Goal: Check status: Check status

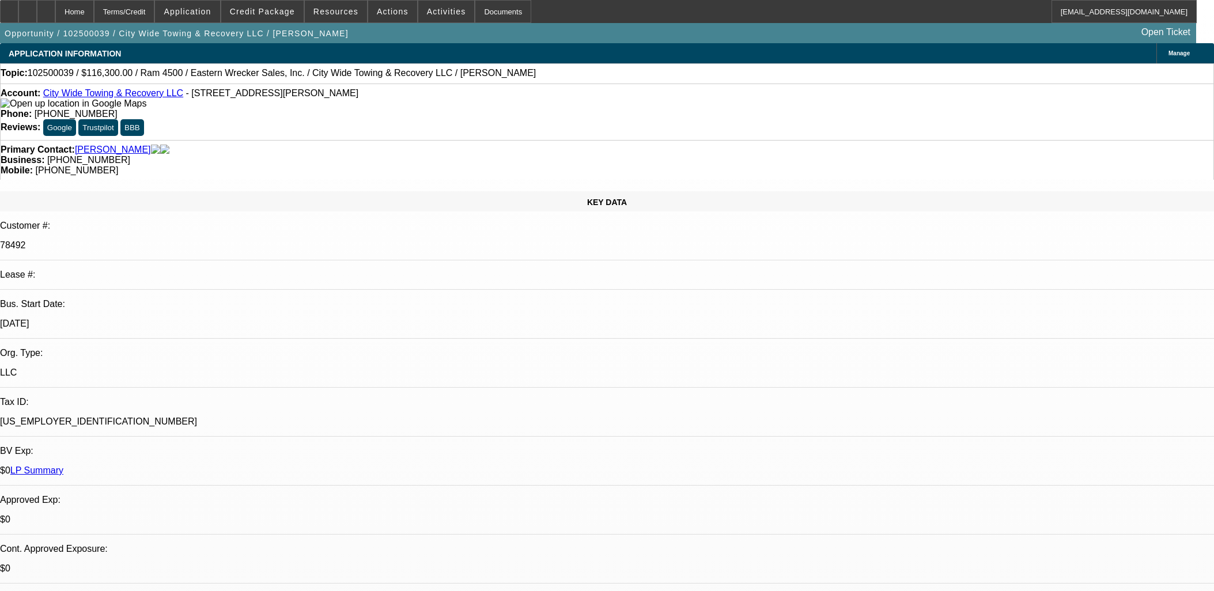
select select "0"
select select "2"
select select "0"
select select "6"
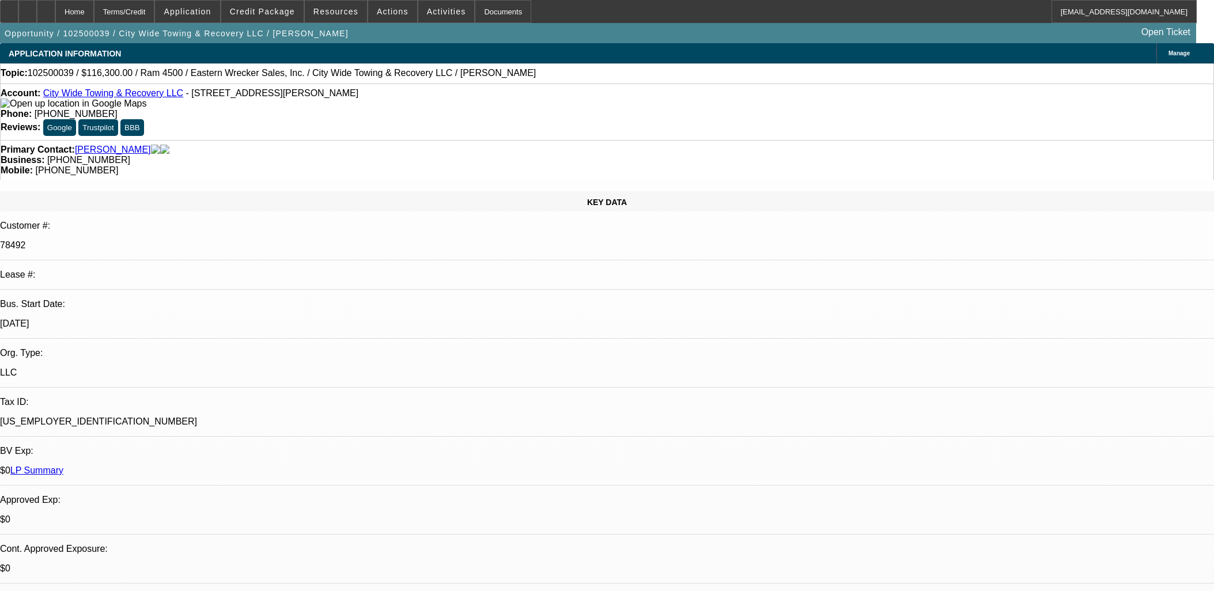
select select "0"
select select "2"
select select "0"
select select "6"
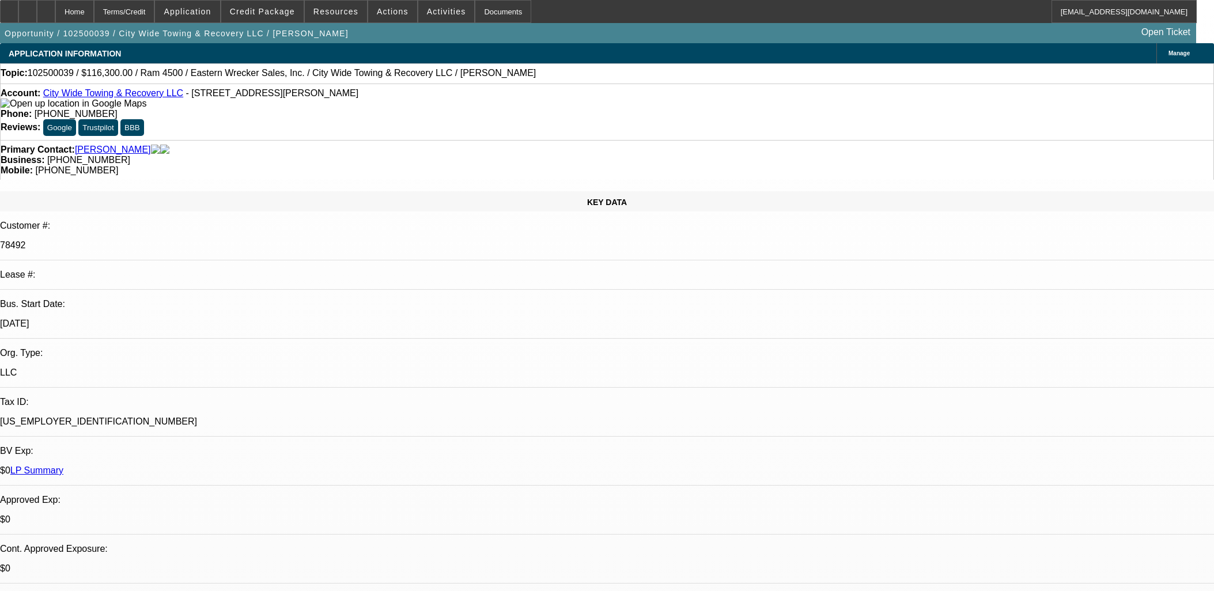
select select "0"
select select "2"
select select "0"
select select "6"
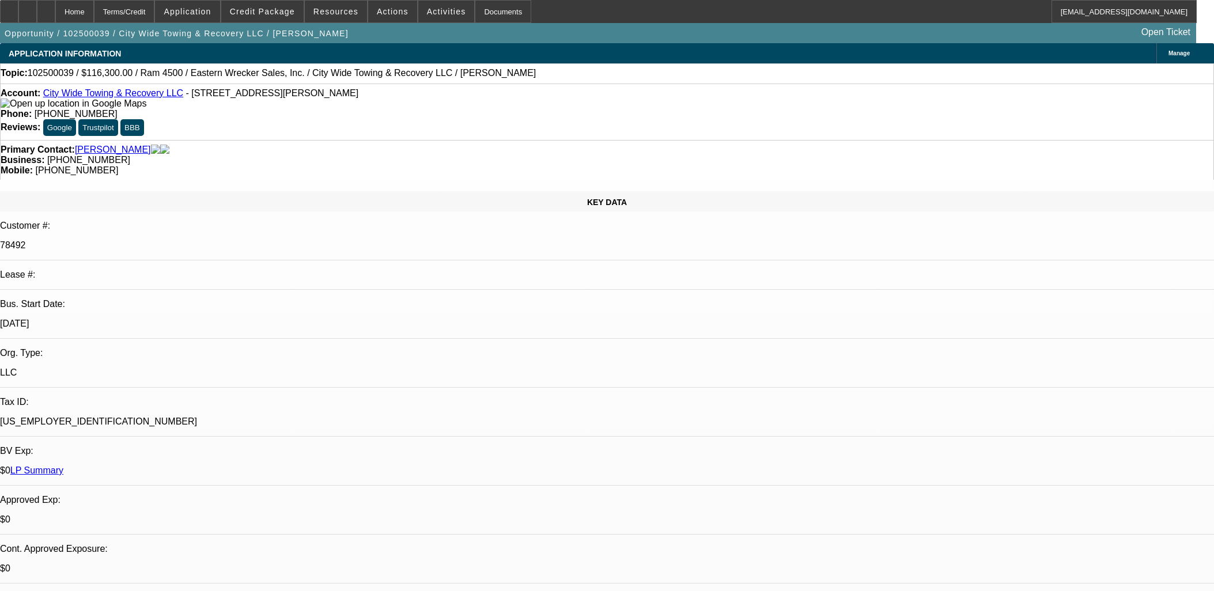
select select "0"
select select "2"
select select "0"
select select "6"
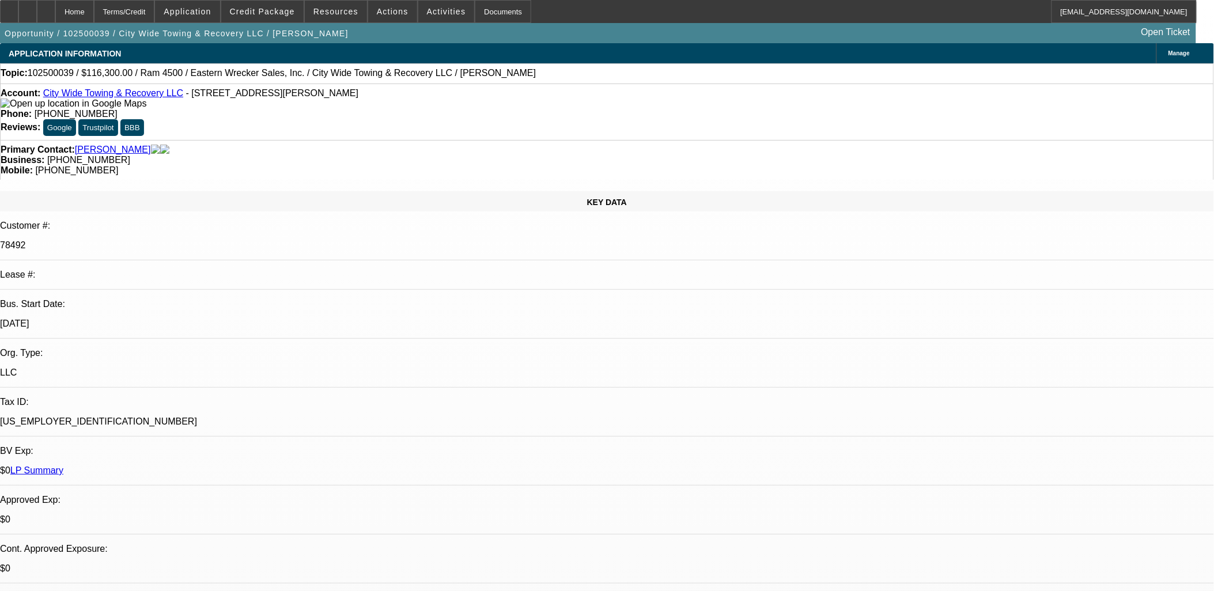
click at [90, 96] on link "City Wide Towing & Recovery LLC" at bounding box center [113, 93] width 140 height 10
select select "0"
select select "2"
select select "0"
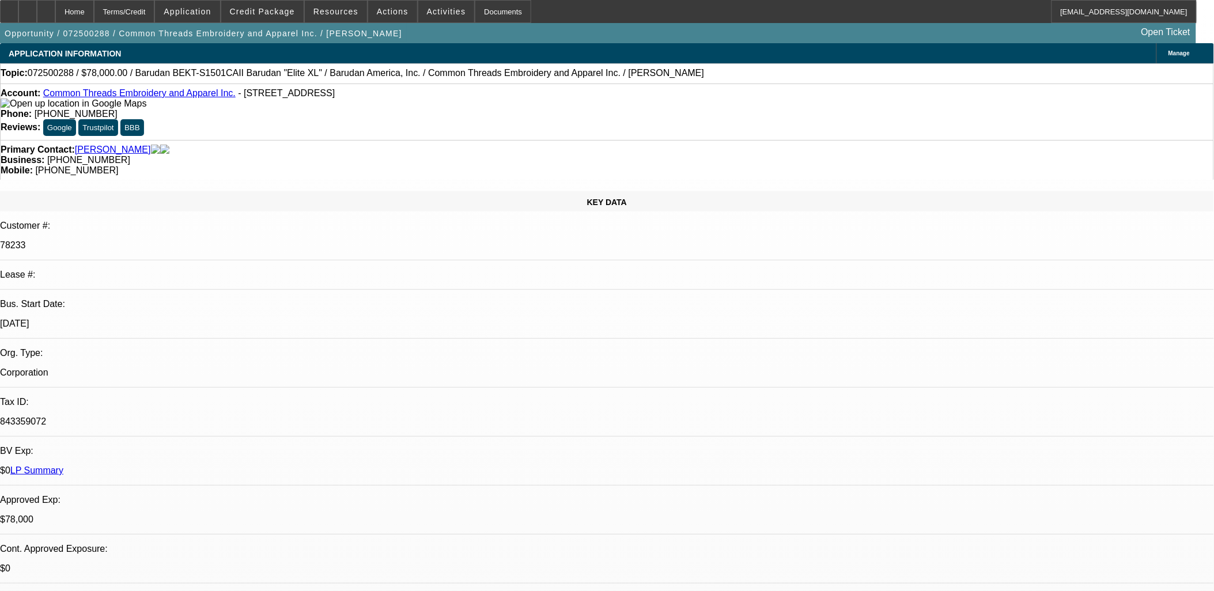
select select "0"
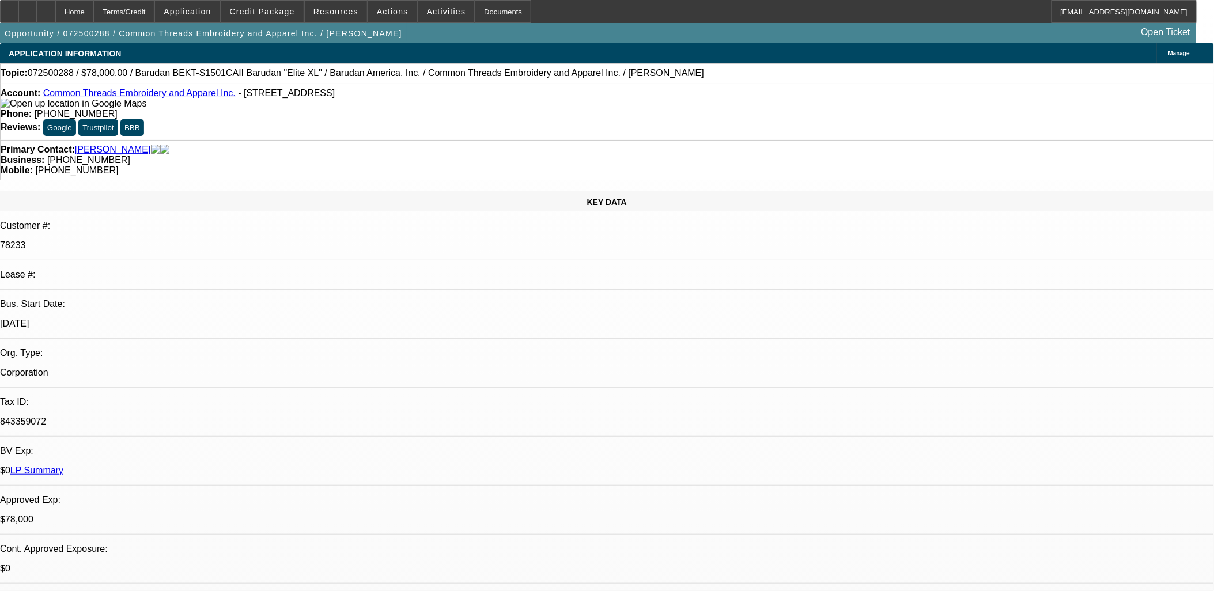
select select "0"
select select "1"
select select "2"
select select "6"
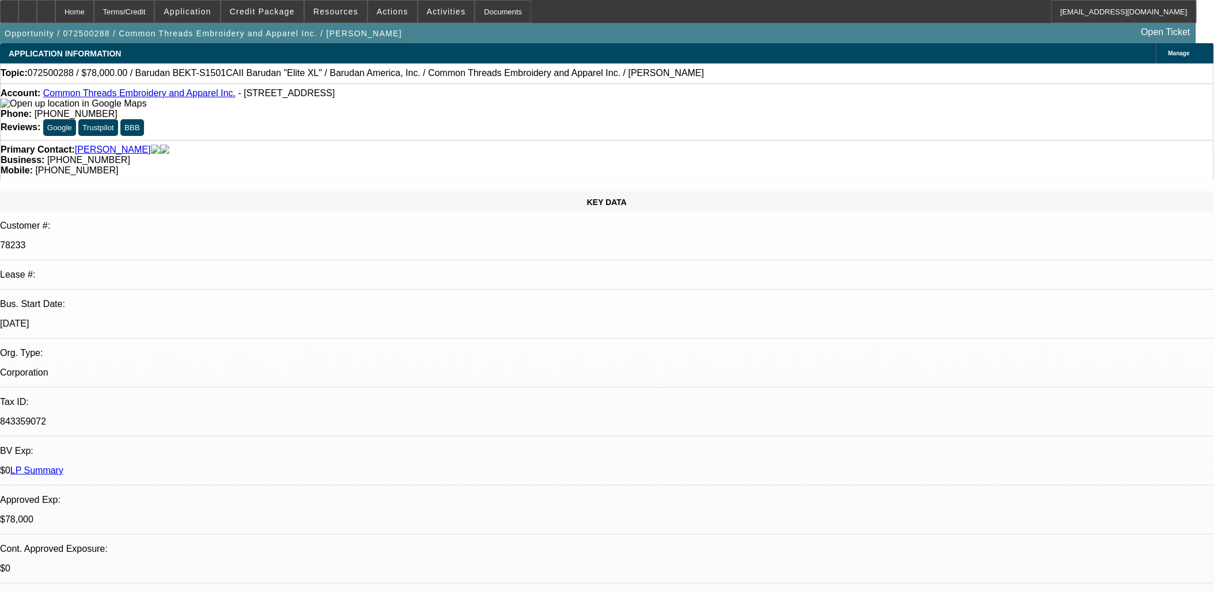
select select "1"
select select "2"
select select "6"
select select "1"
select select "2"
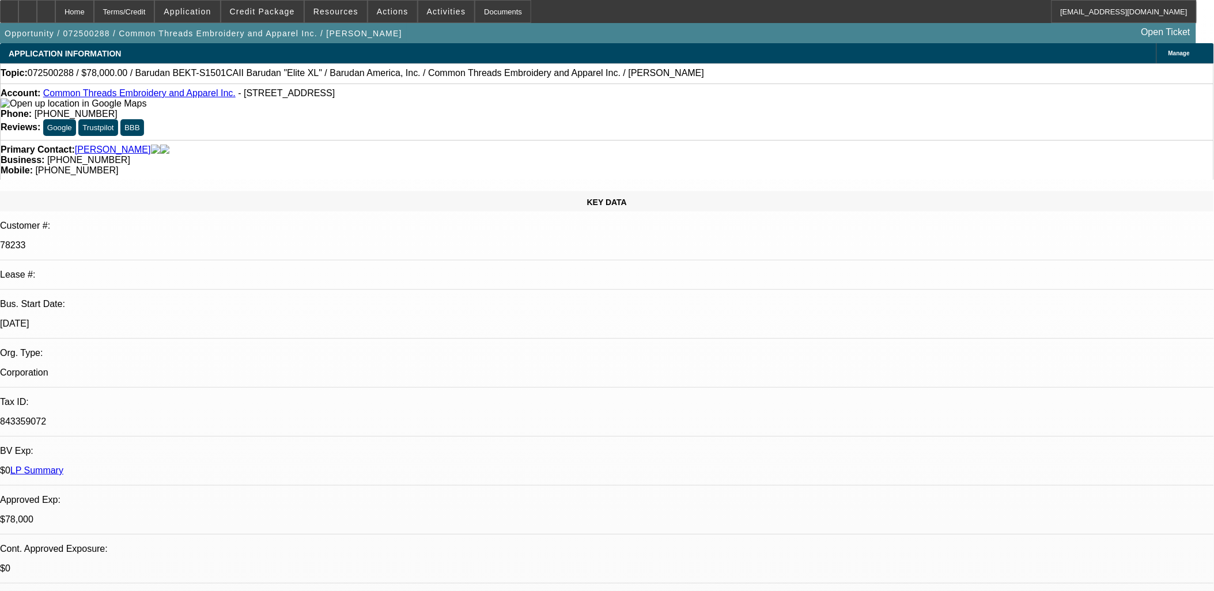
select select "6"
select select "1"
select select "3"
select select "6"
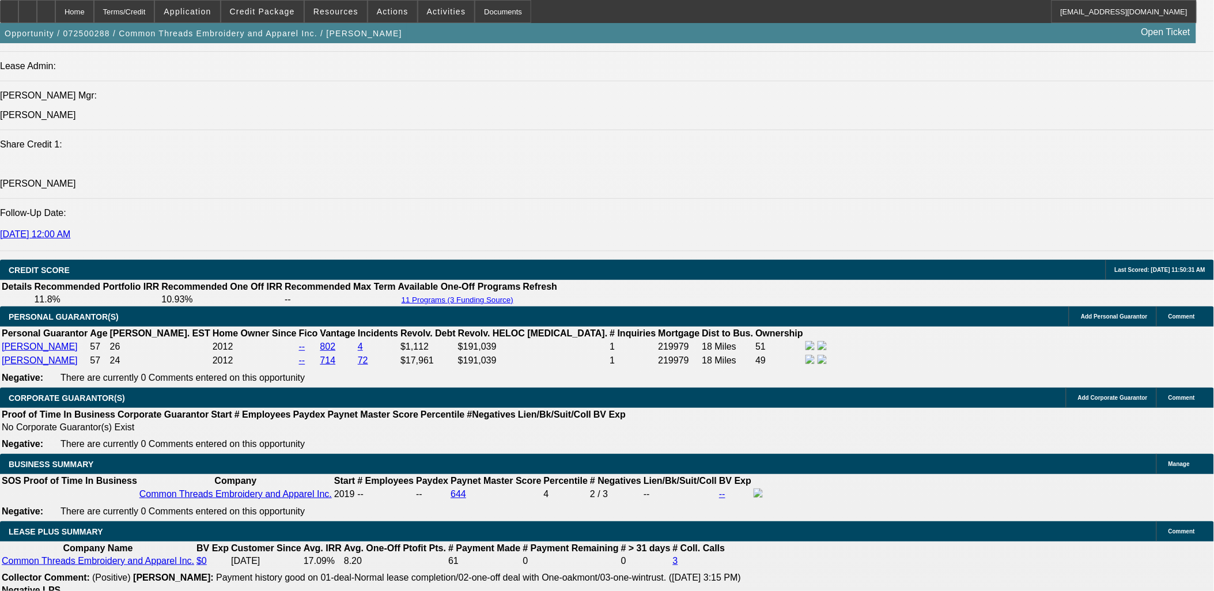
scroll to position [1728, 0]
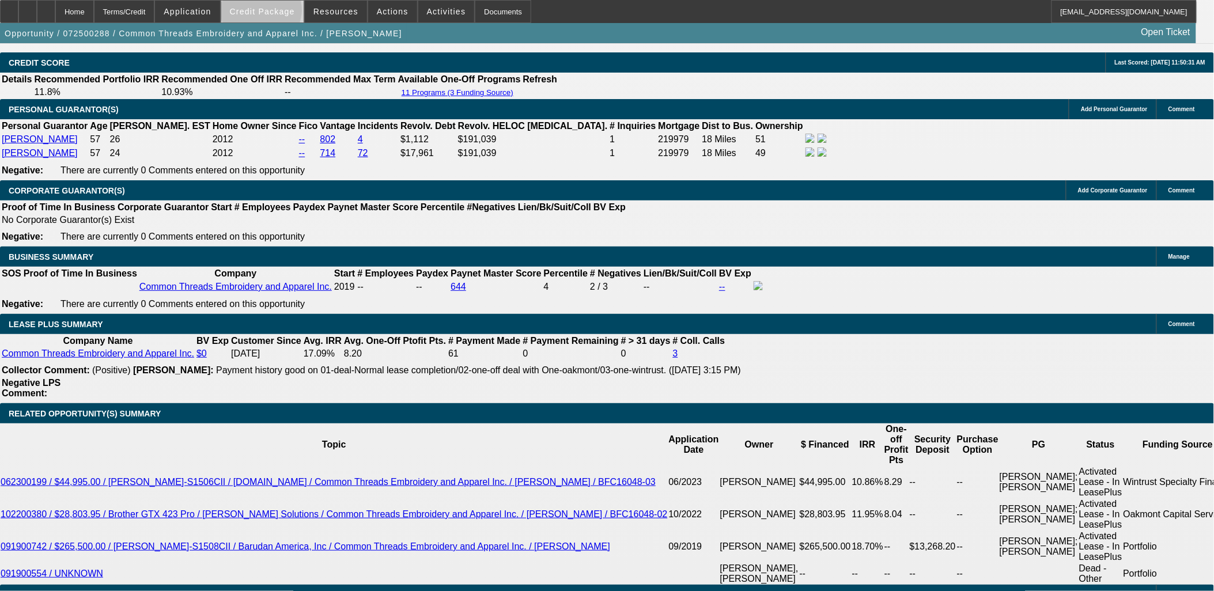
click at [280, 12] on span "Credit Package" at bounding box center [262, 11] width 65 height 9
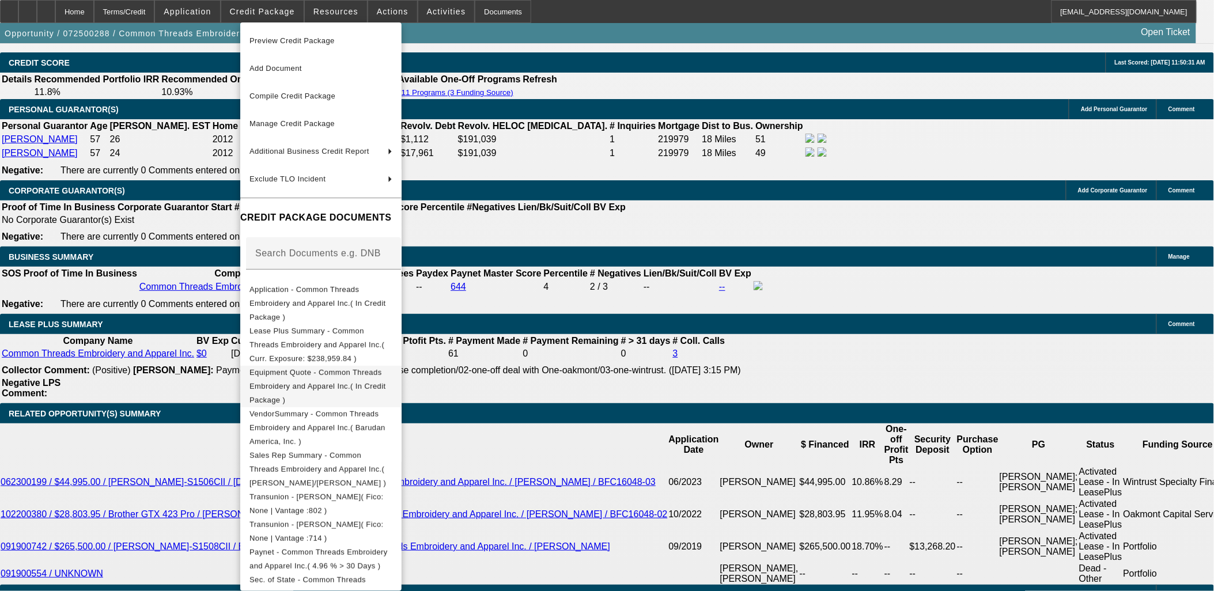
click at [339, 367] on span "Equipment Quote - Common Threads Embroidery and Apparel Inc.( In Credit Package…" at bounding box center [317, 385] width 137 height 36
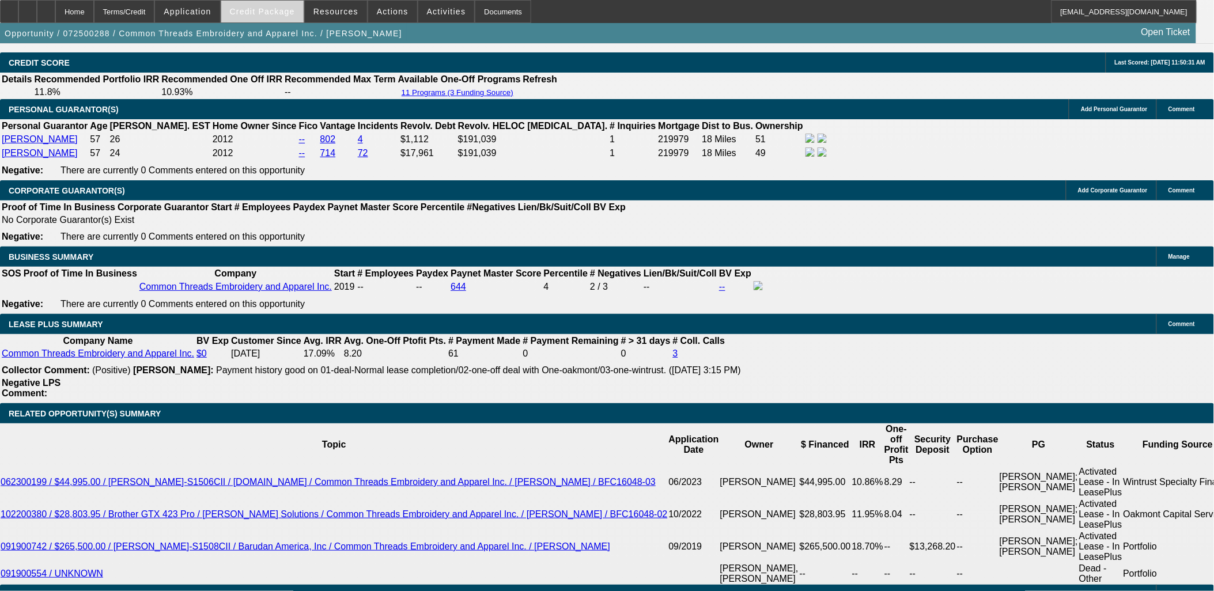
click at [274, 9] on span "Credit Package" at bounding box center [262, 11] width 65 height 9
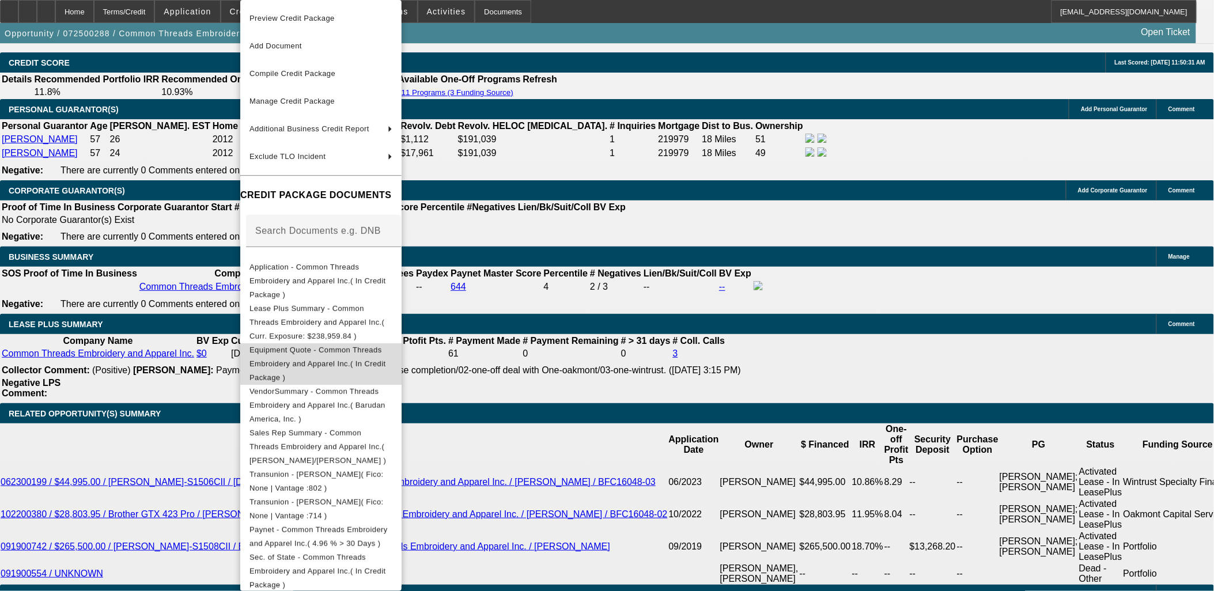
click at [320, 346] on span "Equipment Quote - Common Threads Embroidery and Apparel Inc.( In Credit Package…" at bounding box center [317, 364] width 137 height 36
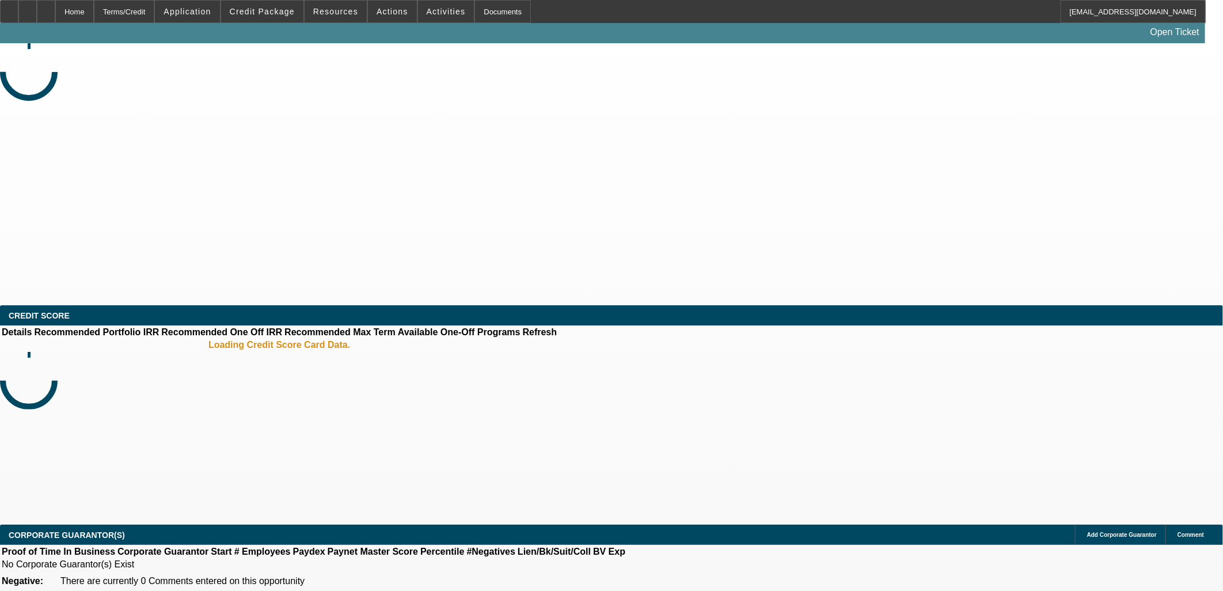
select select "0"
select select "2"
select select "0.1"
select select "4"
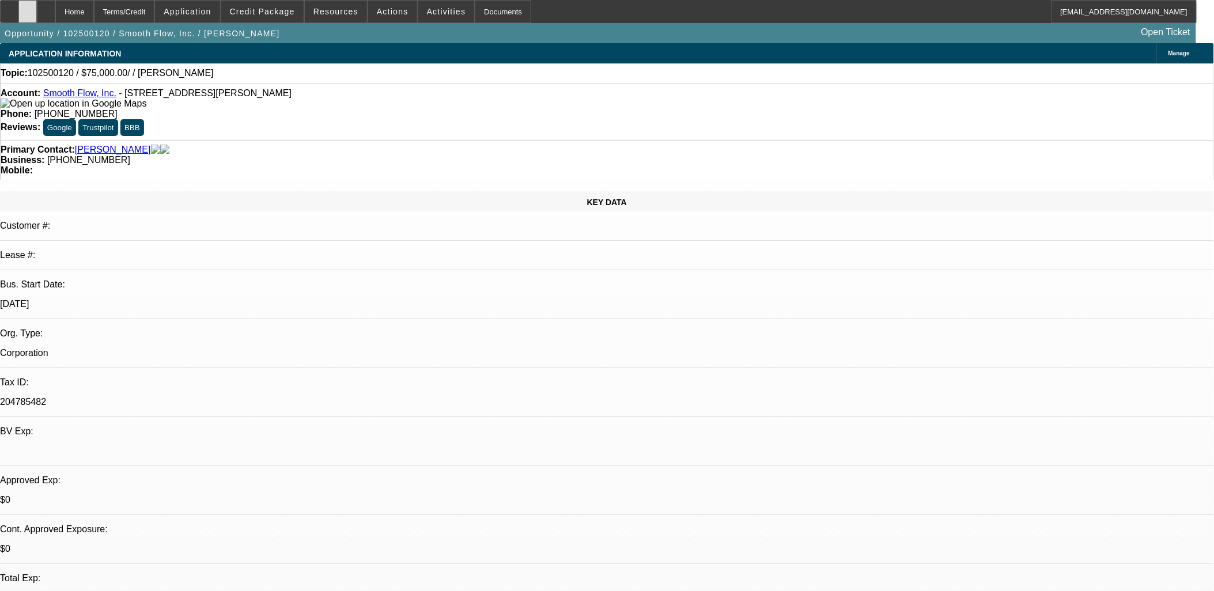
click at [37, 13] on div at bounding box center [27, 11] width 18 height 23
click at [285, 20] on span at bounding box center [262, 12] width 82 height 28
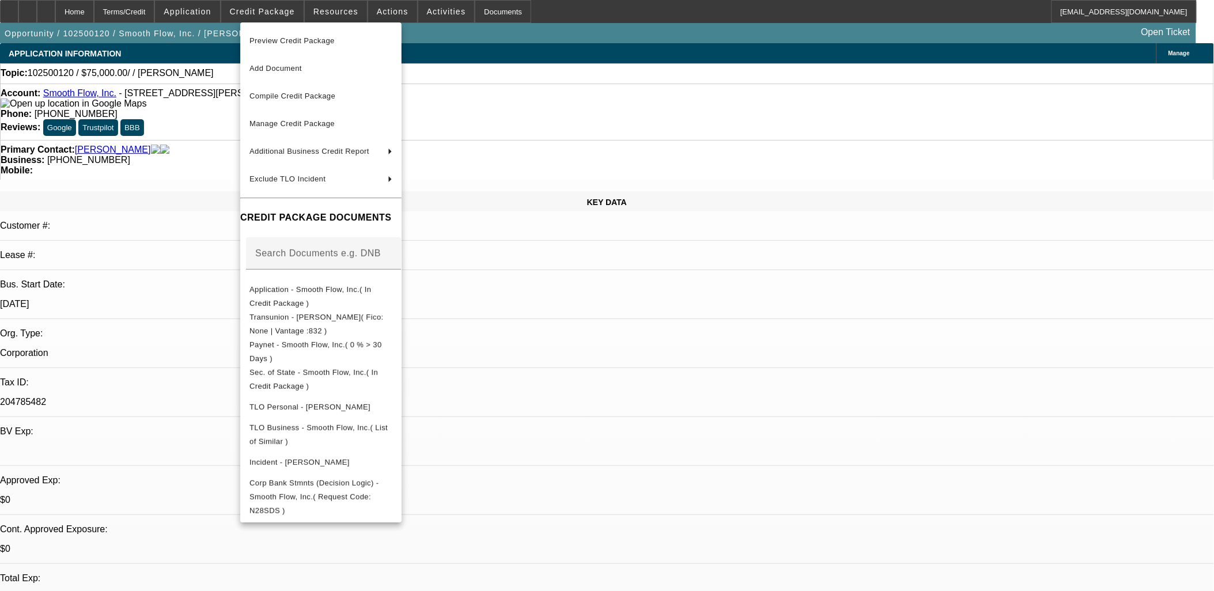
click at [285, 19] on div at bounding box center [607, 295] width 1214 height 591
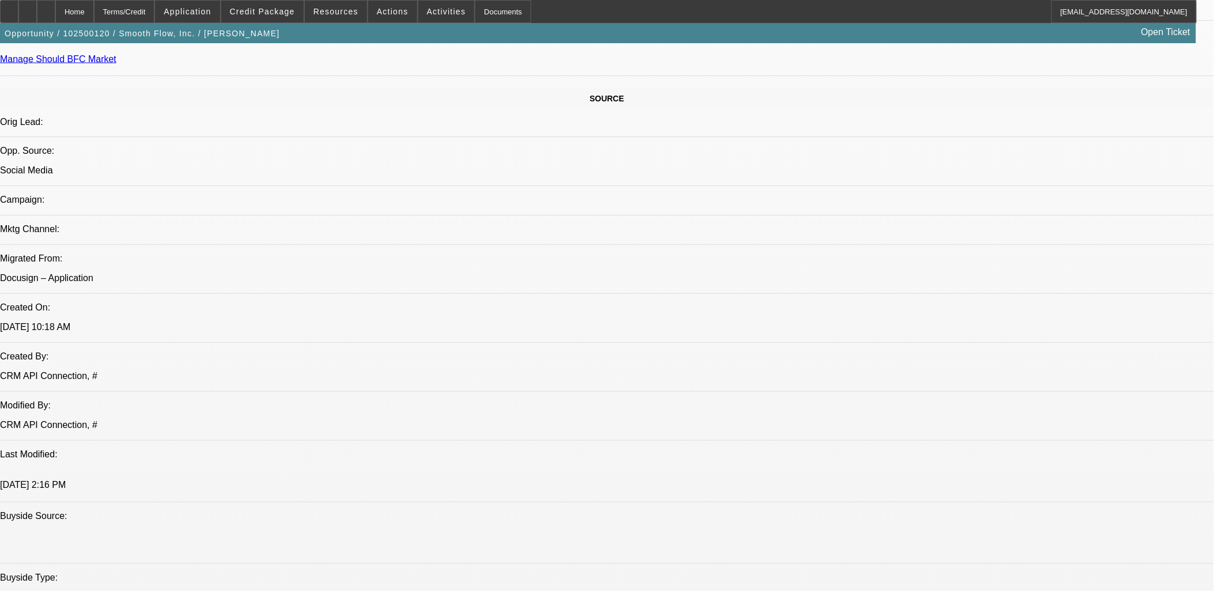
scroll to position [512, 0]
